Goal: Information Seeking & Learning: Find contact information

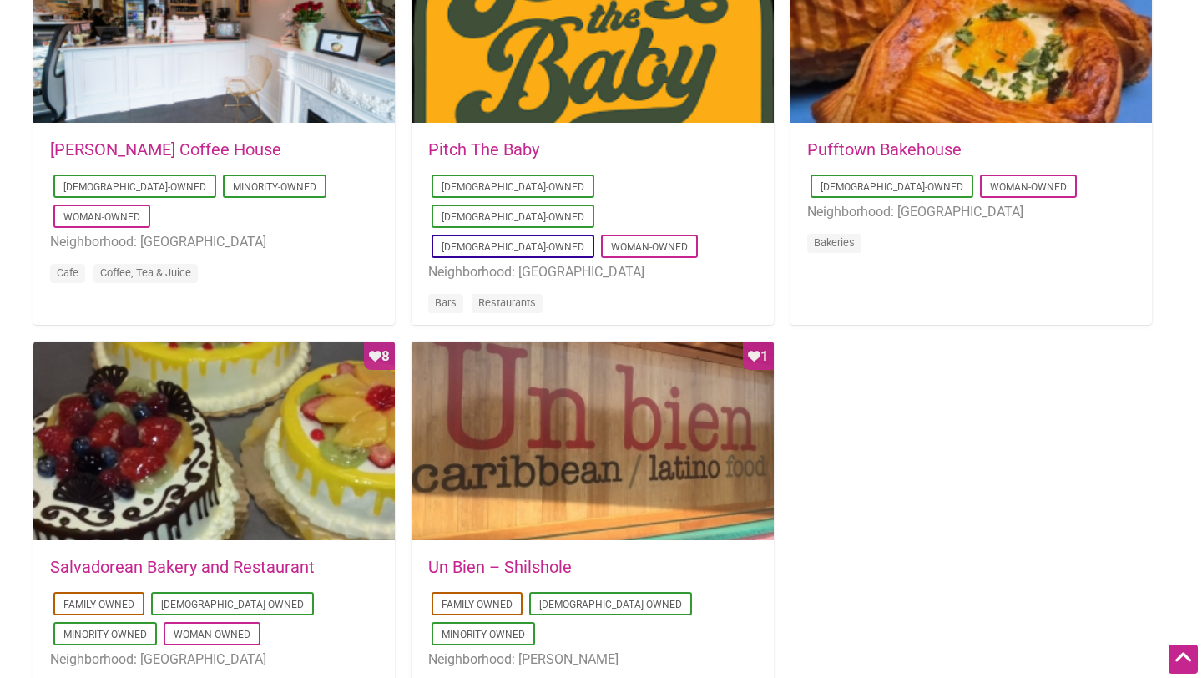
scroll to position [1386, 0]
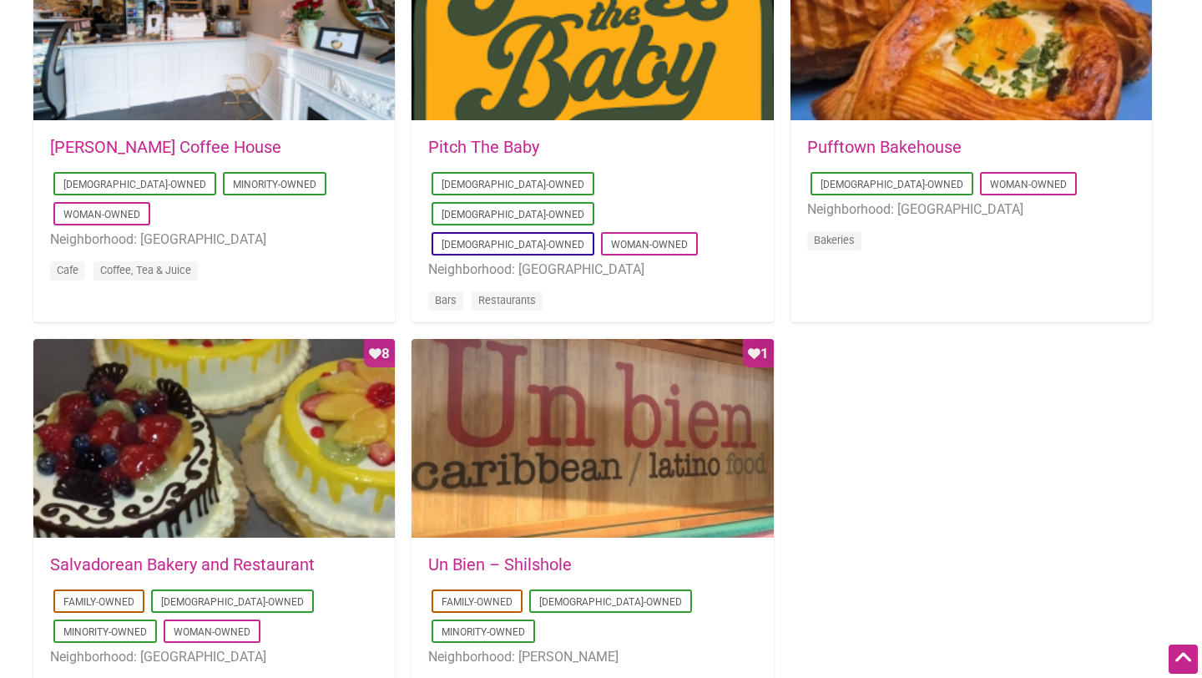
click at [523, 565] on link "Un Bien – Shilshole" at bounding box center [500, 564] width 144 height 20
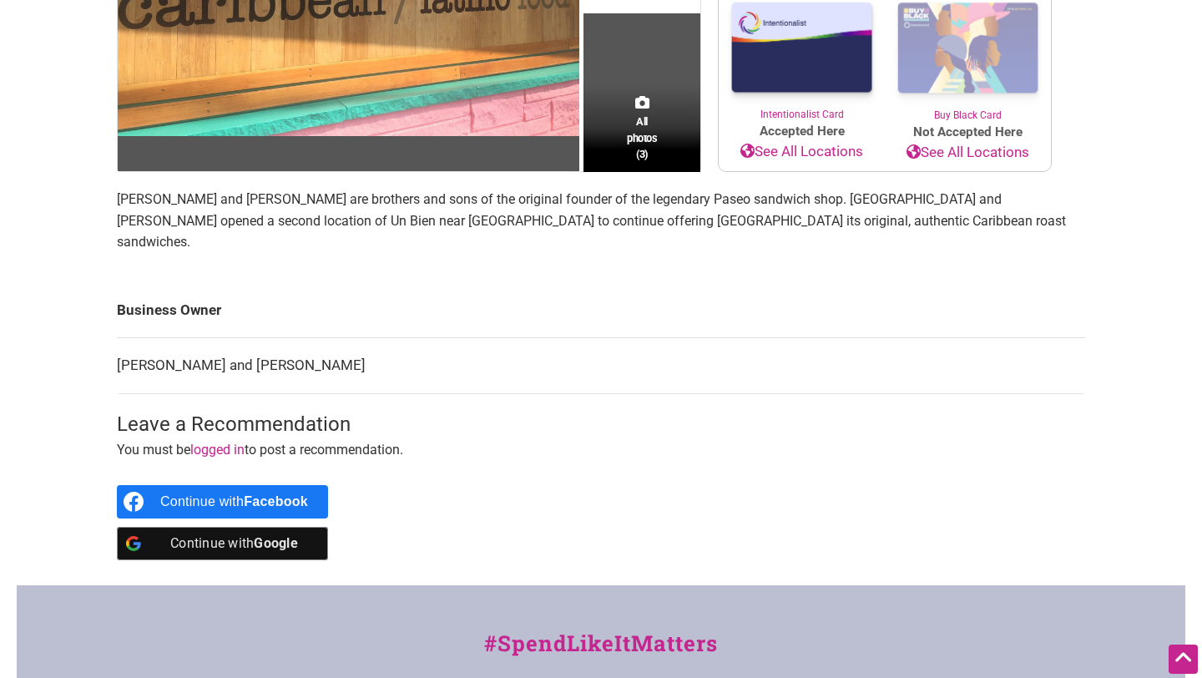
scroll to position [386, 0]
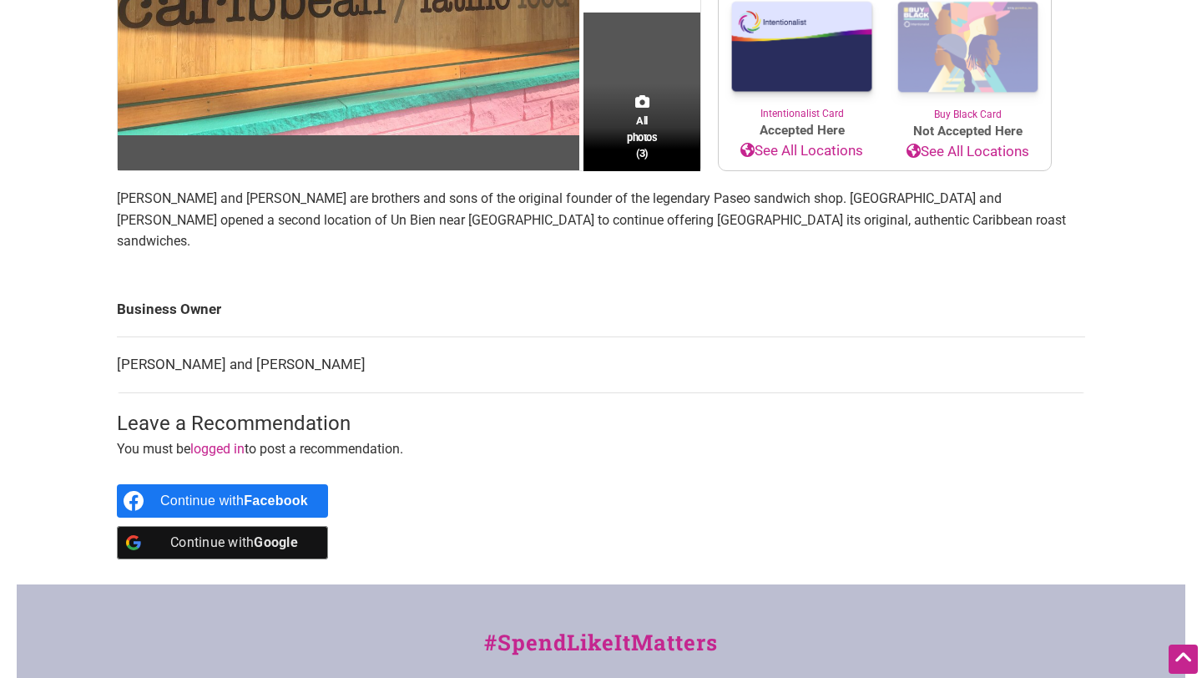
click at [214, 441] on link "logged in" at bounding box center [217, 449] width 54 height 16
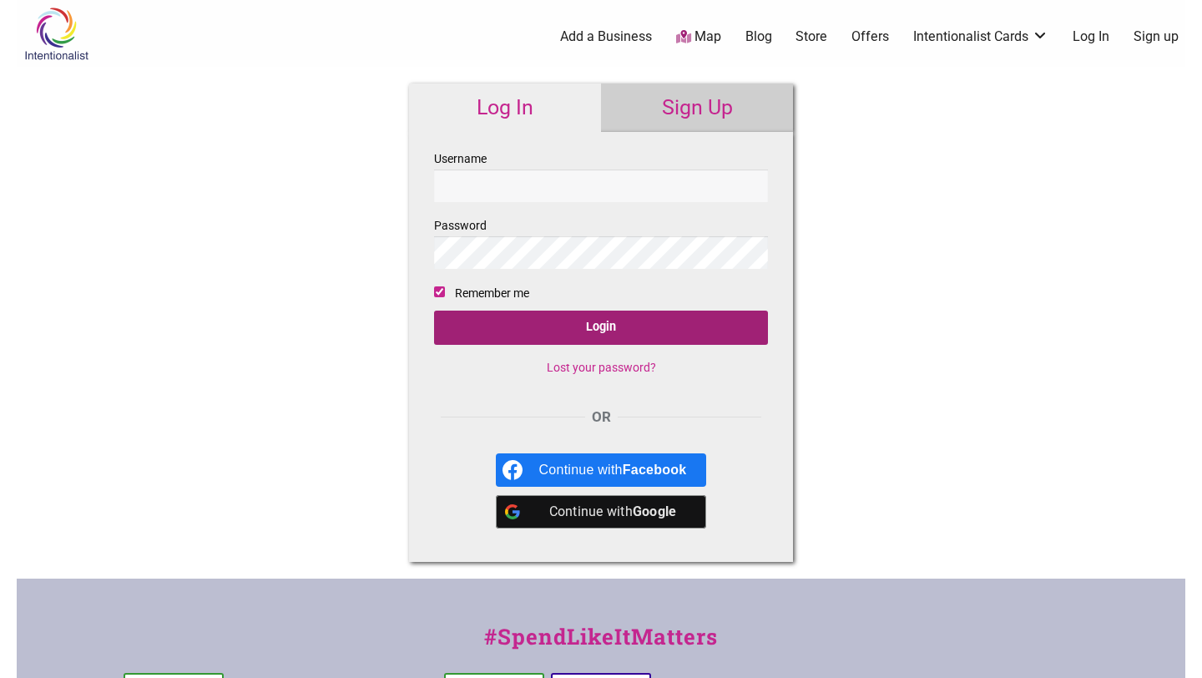
type input "[EMAIL_ADDRESS][DOMAIN_NAME]"
click at [630, 343] on input "Login" at bounding box center [601, 328] width 334 height 34
click at [728, 332] on input "Login" at bounding box center [601, 328] width 334 height 34
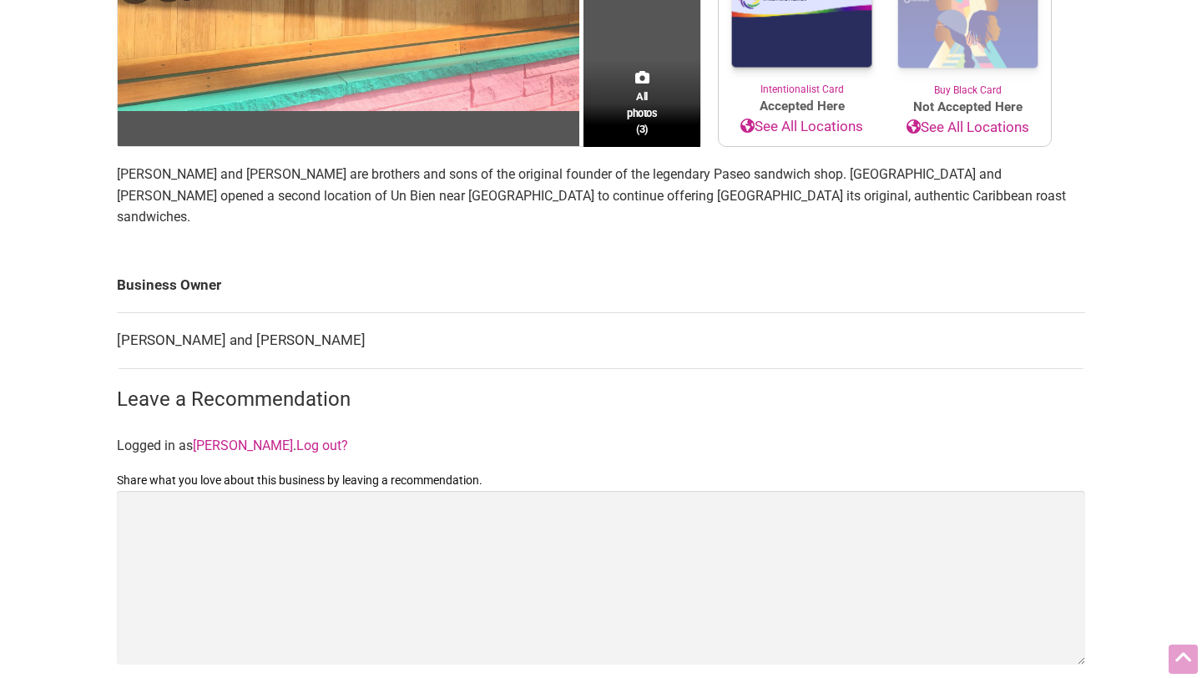
scroll to position [724, 0]
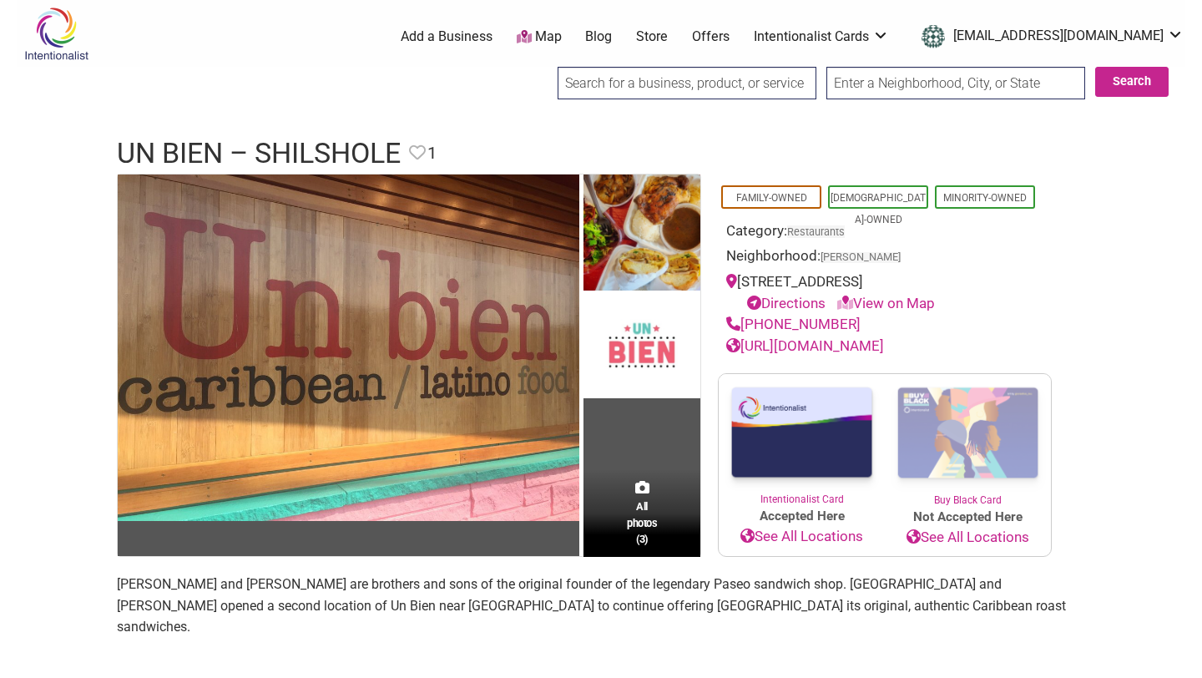
click at [730, 38] on link "Offers" at bounding box center [711, 37] width 38 height 18
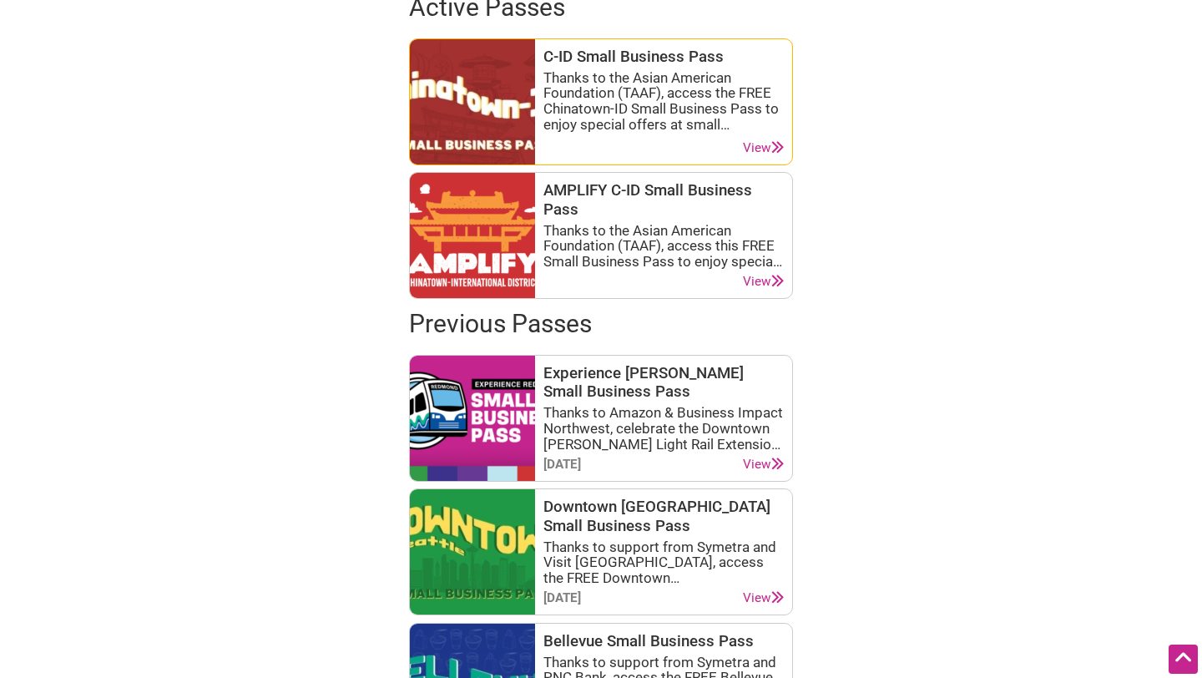
scroll to position [873, 0]
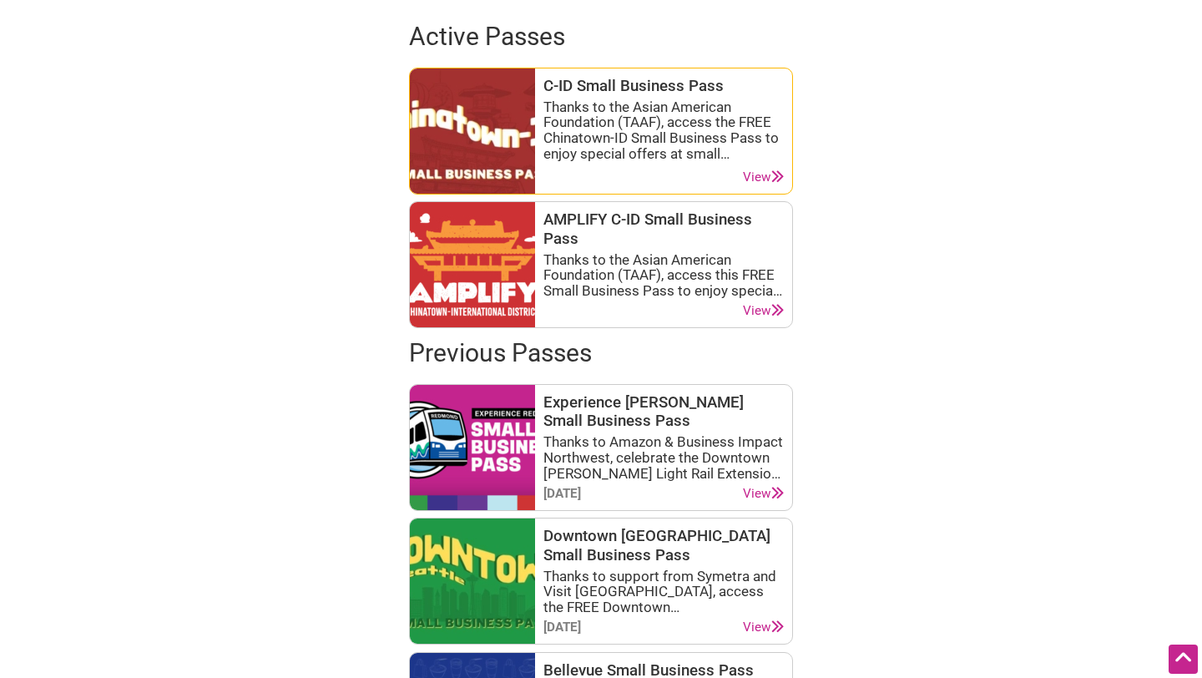
click at [757, 165] on div "C-ID Small Business Pass Thanks to the Asian American Foundation (TAAF), access…" at bounding box center [663, 131] width 240 height 109
click at [757, 168] on div "C-ID Small Business Pass Thanks to the Asian American Foundation (TAAF), access…" at bounding box center [663, 131] width 240 height 109
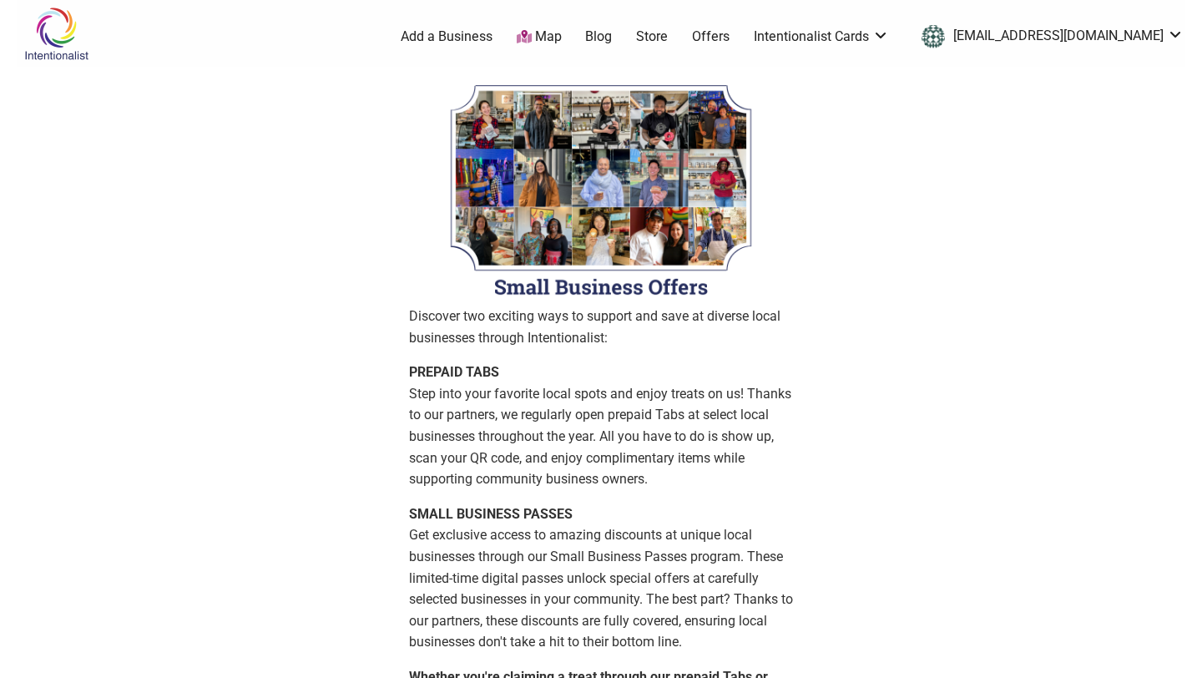
scroll to position [325, 0]
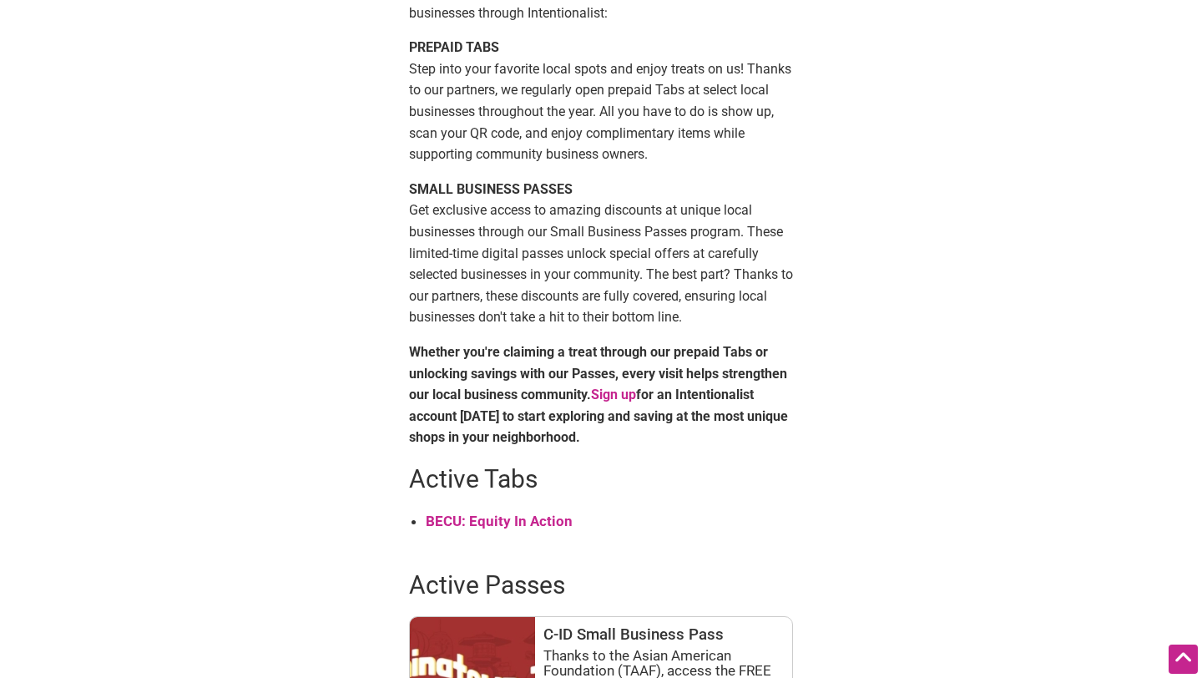
click at [536, 516] on strong "BECU: Equity In Action" at bounding box center [499, 521] width 147 height 17
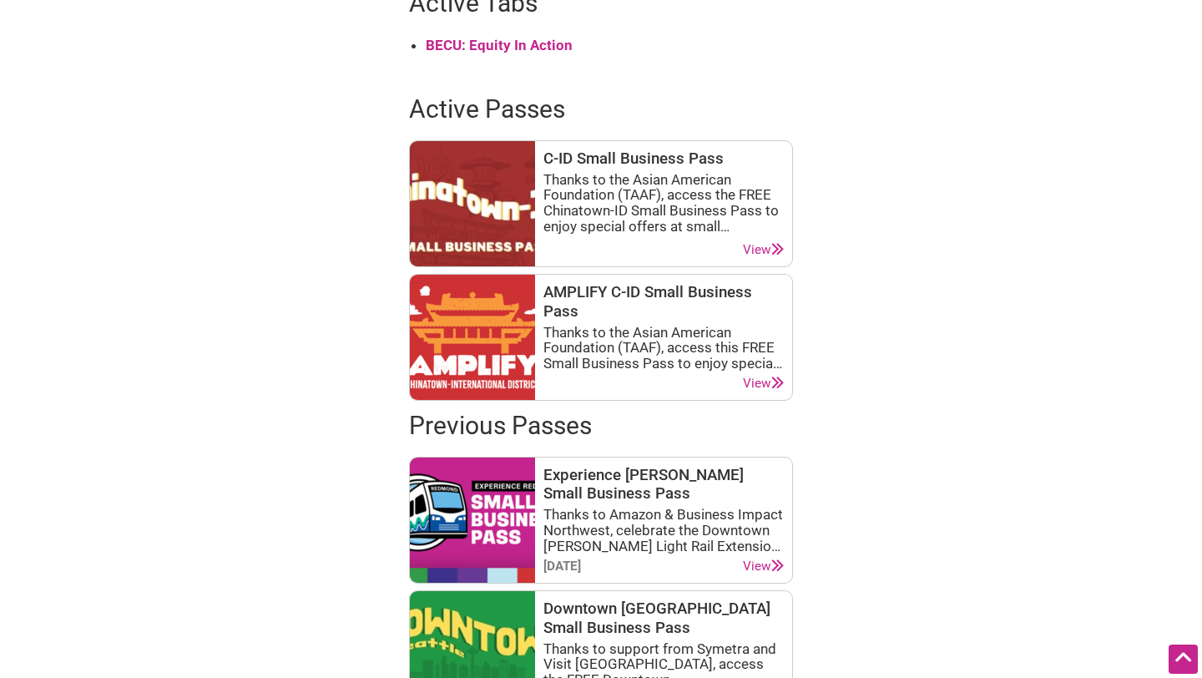
scroll to position [616, 0]
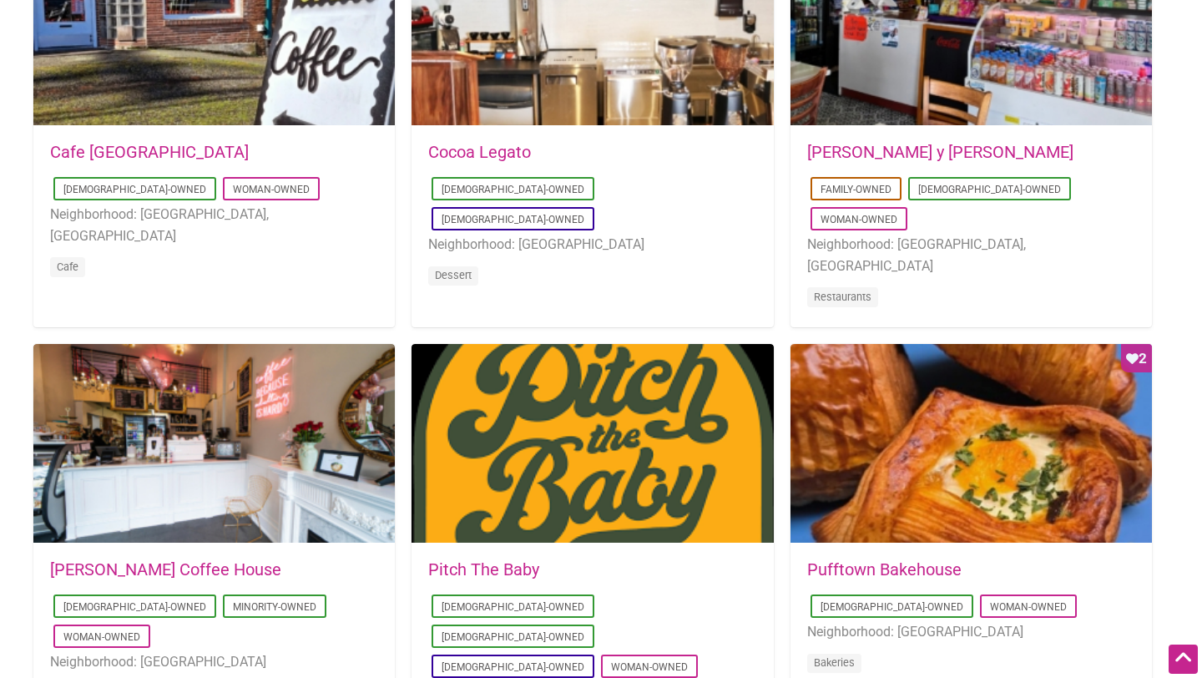
scroll to position [1207, 0]
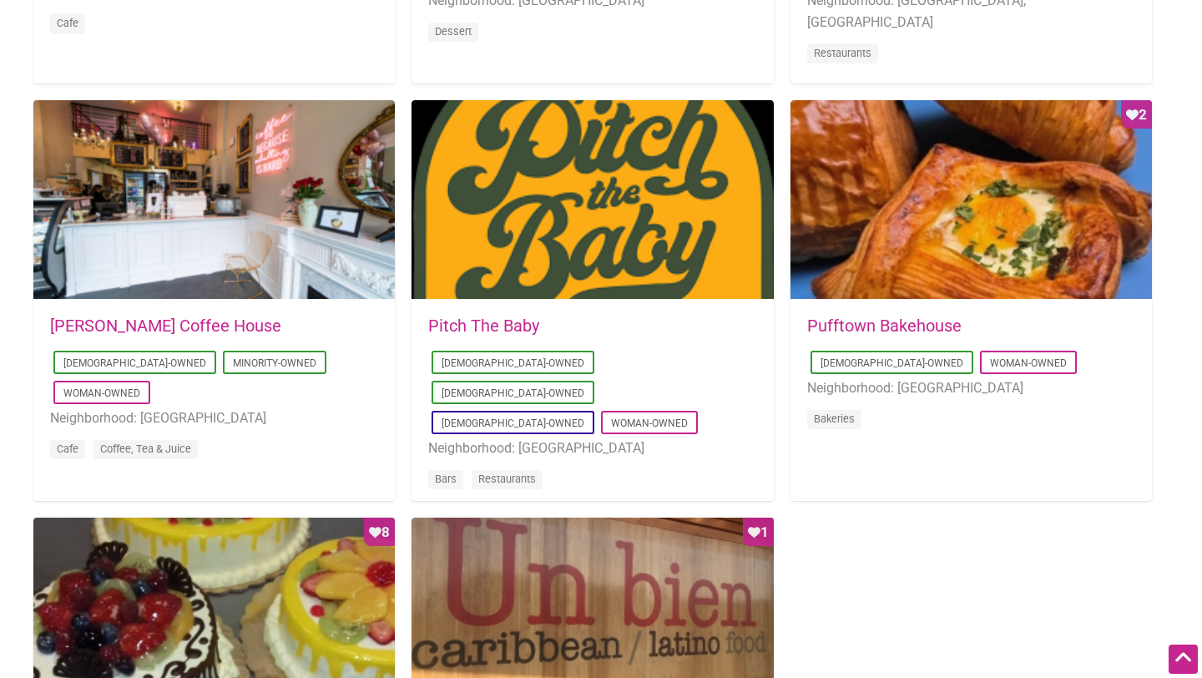
click at [502, 331] on link "Pitch The Baby" at bounding box center [483, 326] width 111 height 20
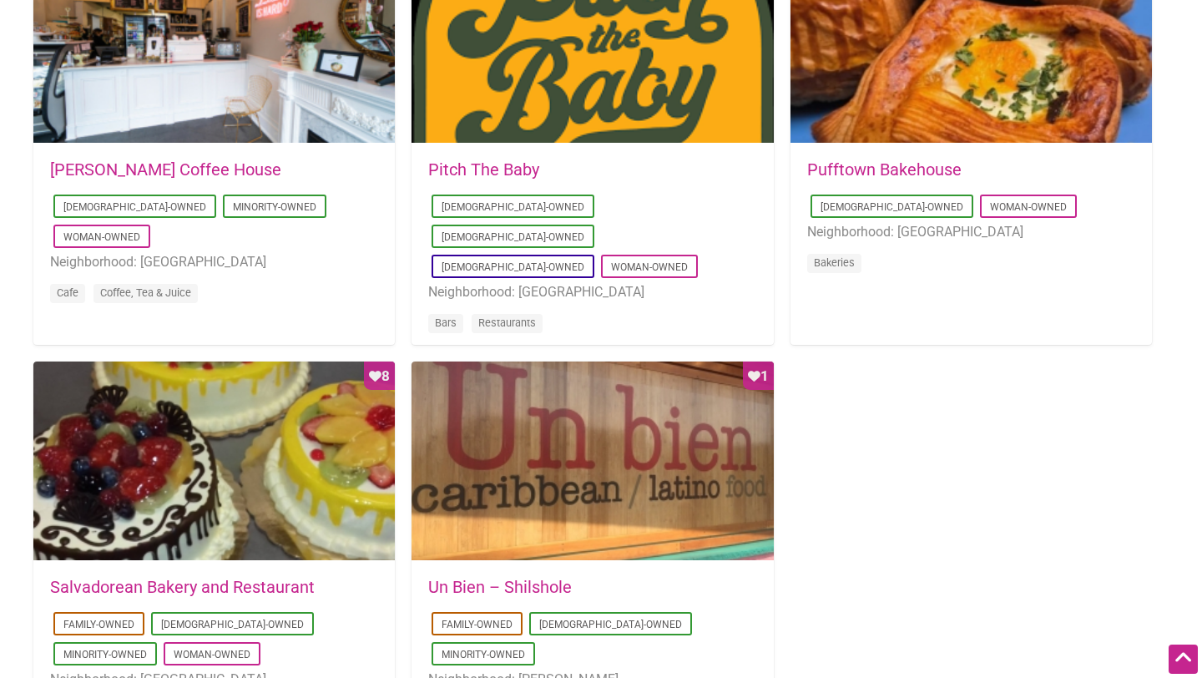
click at [597, 575] on div "2018-02-07 08:32:22 Un Bien – Shilshole Family-Owned Latino-Owned Minority-Owne…" at bounding box center [592, 660] width 361 height 197
click at [558, 585] on link "Un Bien – Shilshole" at bounding box center [500, 587] width 144 height 20
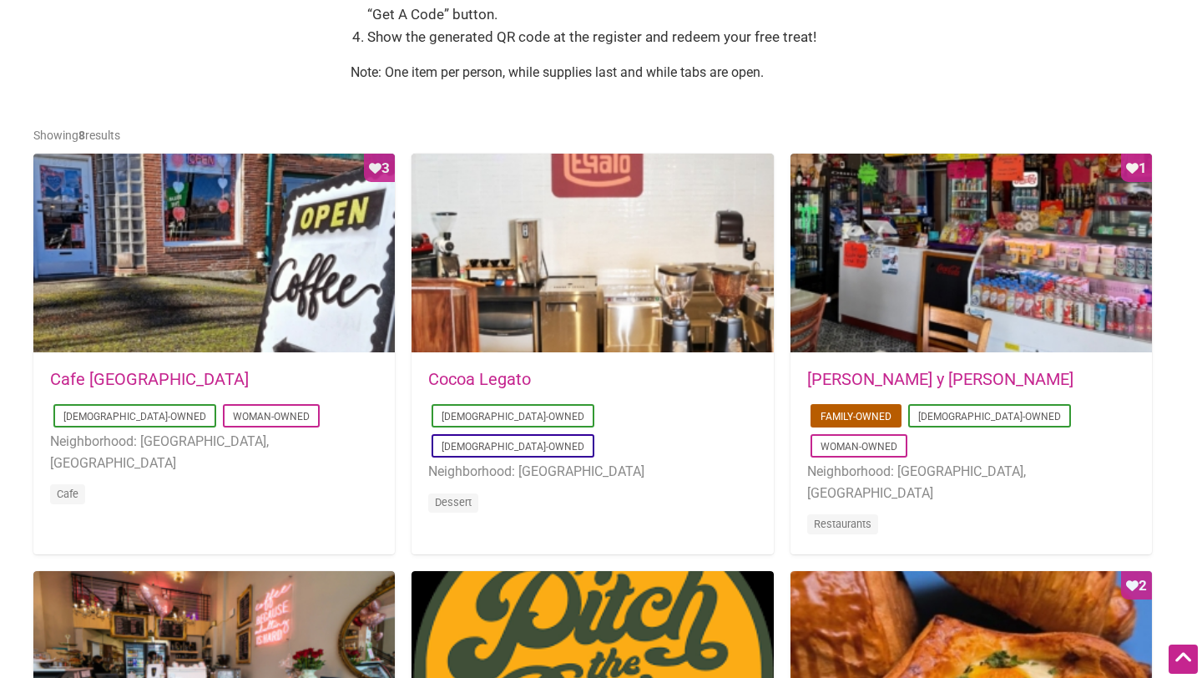
scroll to position [789, 0]
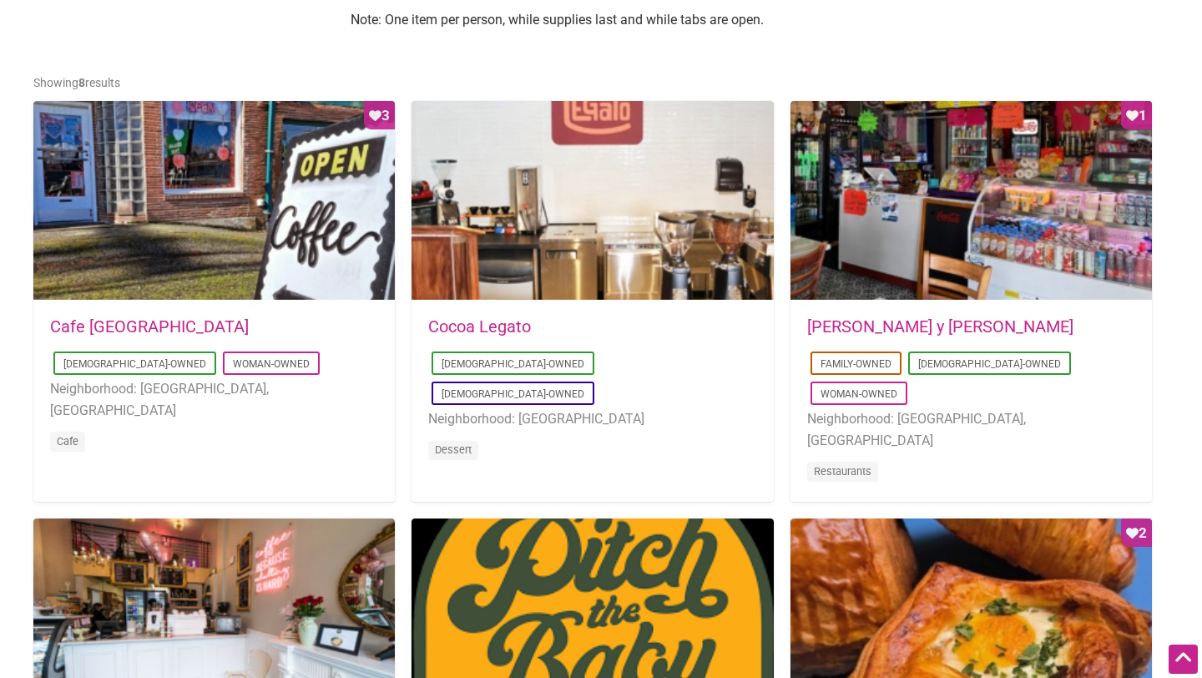
click at [874, 327] on link "[PERSON_NAME] y [PERSON_NAME]" at bounding box center [940, 326] width 266 height 20
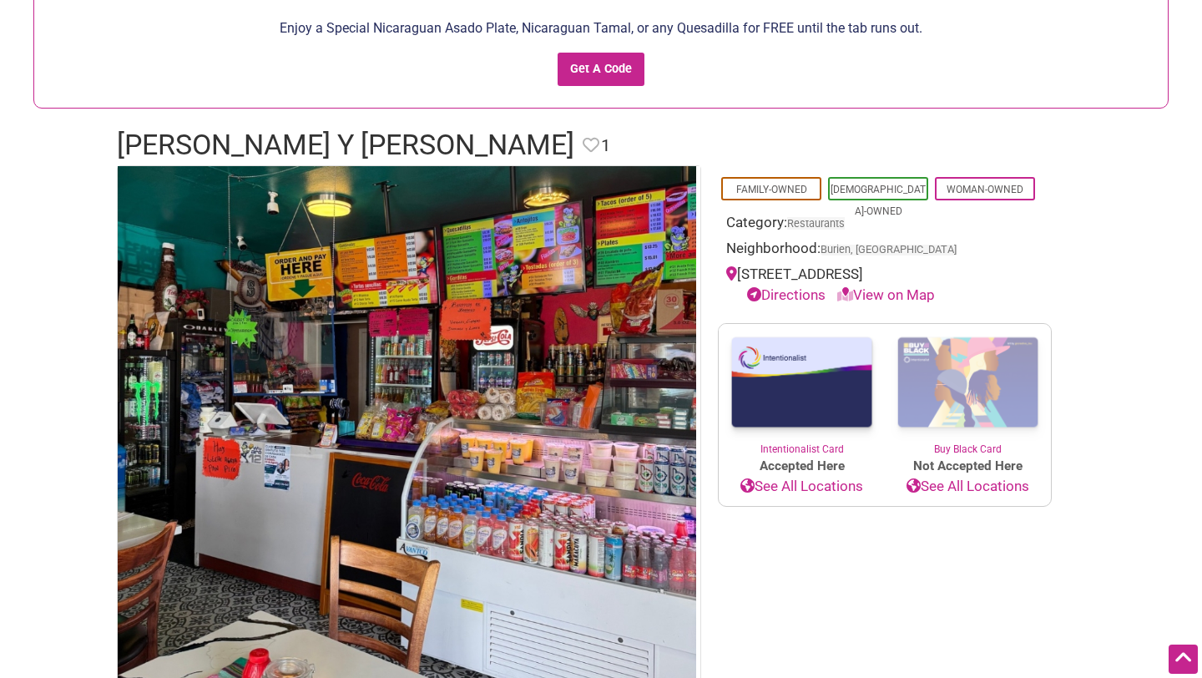
scroll to position [164, 0]
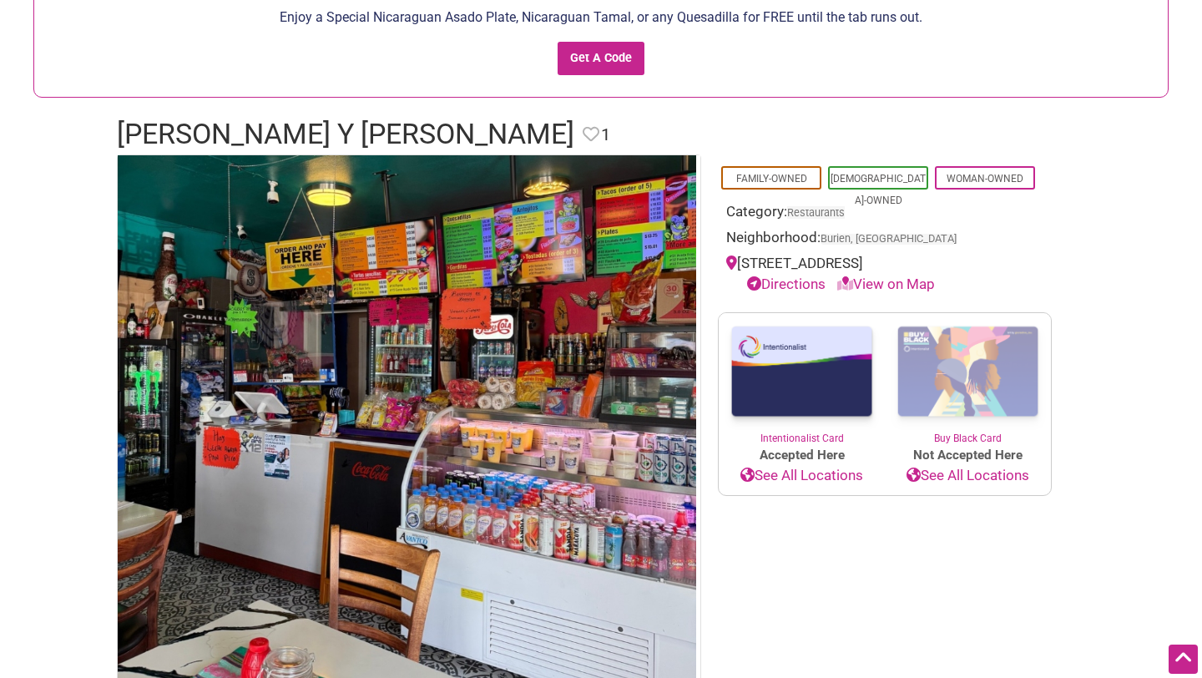
click at [864, 256] on div "14912 Ambaum Blvd SW, Burien, WA 98166 Directions View on Map" at bounding box center [884, 274] width 317 height 43
copy div "14912 Ambaum Blvd SW, Burien, WA 98166"
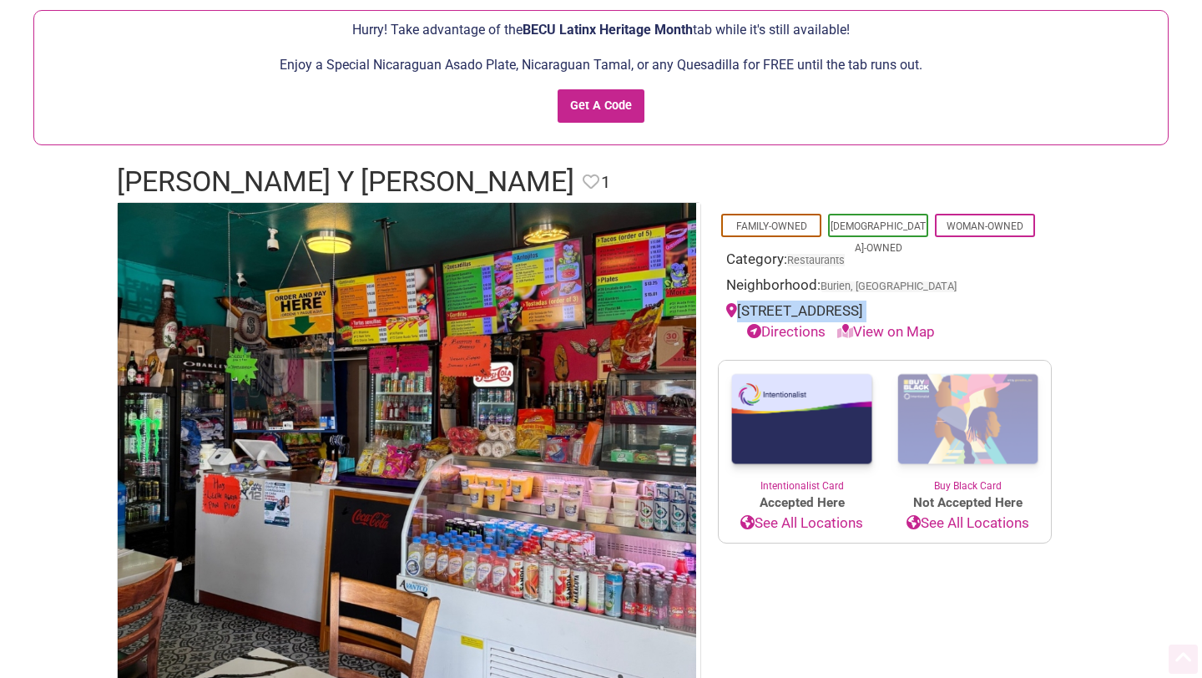
scroll to position [0, 0]
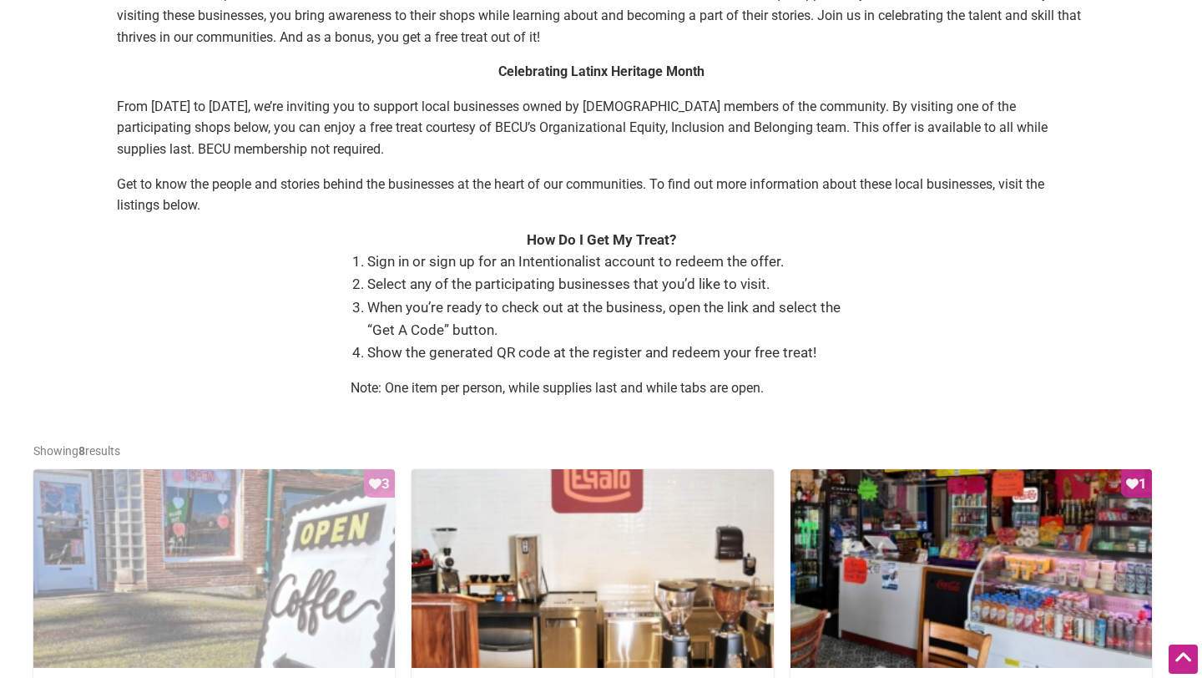
scroll to position [681, 0]
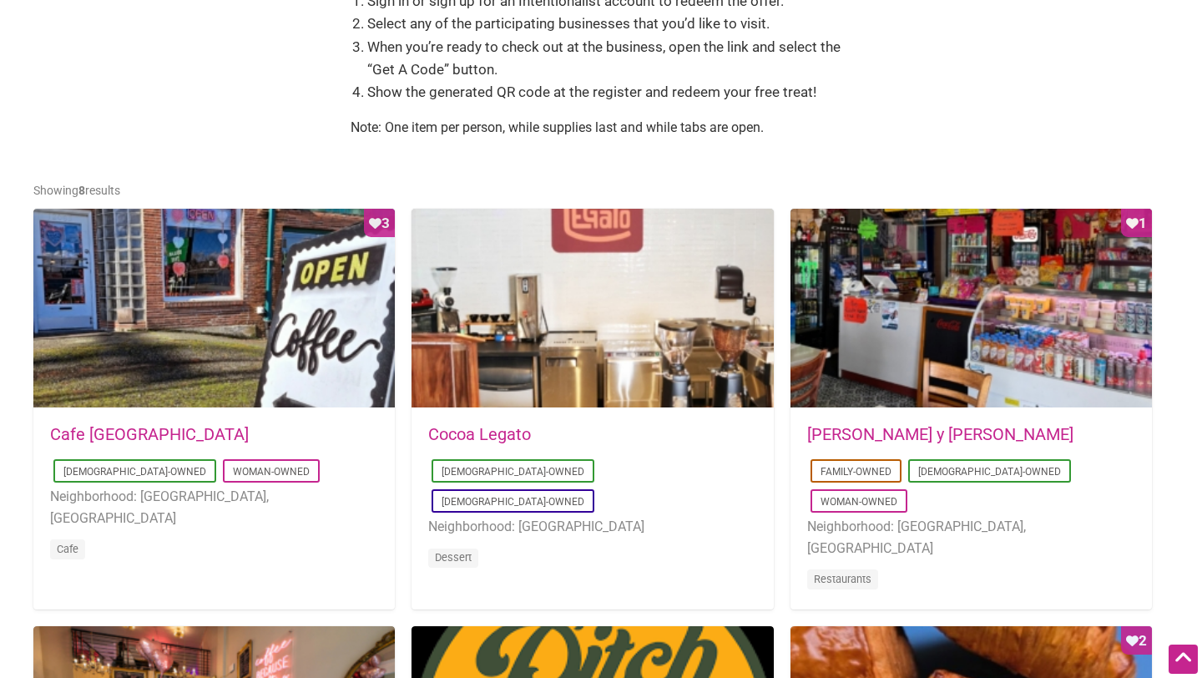
click at [124, 438] on link "Cafe [GEOGRAPHIC_DATA]" at bounding box center [149, 434] width 199 height 20
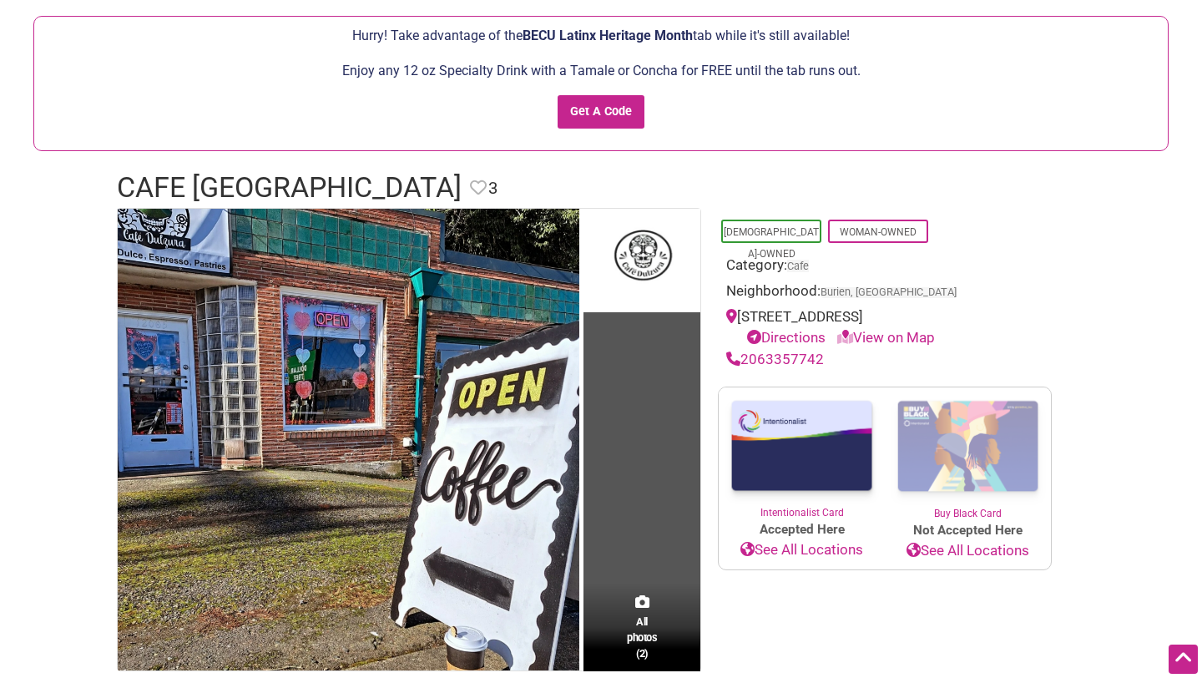
scroll to position [54, 0]
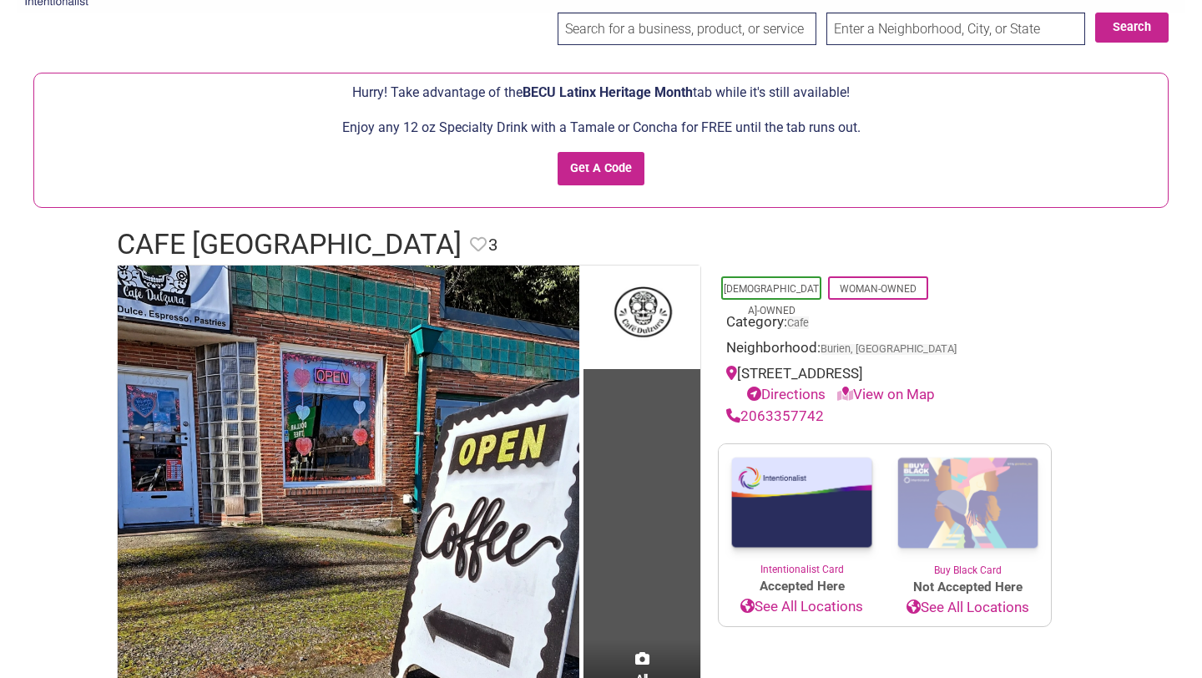
click at [836, 379] on div "12005 Des Moines Memorial Drive South, Burien, WA, USA Directions View on Map" at bounding box center [884, 384] width 317 height 43
copy div "12005 Des Moines Memorial Drive South, Burien, WA, USA"
